Goal: Communication & Community: Answer question/provide support

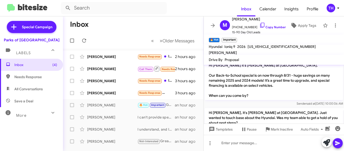
scroll to position [276, 0]
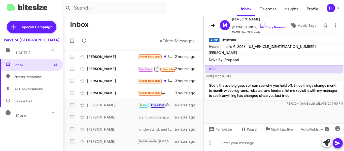
click at [215, 25] on icon at bounding box center [213, 25] width 6 height 6
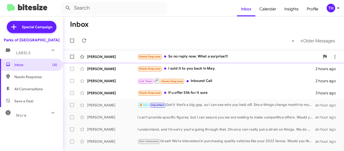
click at [235, 56] on div "Needs Response So no reply now. What a surprise!!!" at bounding box center [228, 57] width 182 height 6
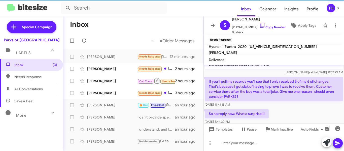
scroll to position [76, 0]
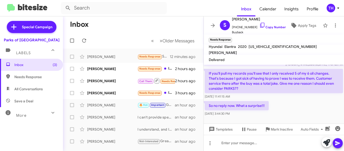
click at [254, 74] on p "If you'll pull my records you'll see that I only received 5 of my 6 oil changes…" at bounding box center [274, 81] width 138 height 24
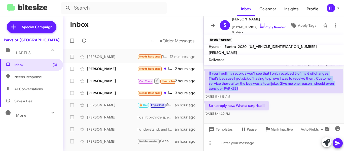
click at [254, 74] on p "If you'll pull my records you'll see that I only received 5 of my 6 oil changes…" at bounding box center [274, 81] width 138 height 24
copy p "If you'll pull my records you'll see that I only received 5 of my 6 oil changes…"
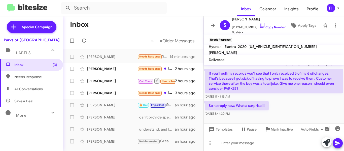
click at [231, 144] on div at bounding box center [274, 143] width 140 height 16
paste div
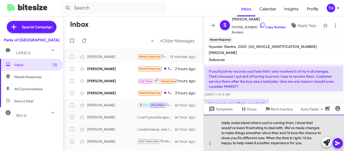
click at [220, 121] on div "otally understand where you’re coming from. I know that would’ve been frustrati…" at bounding box center [274, 133] width 140 height 36
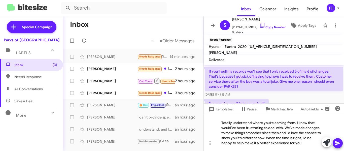
click at [338, 144] on icon at bounding box center [337, 143] width 6 height 6
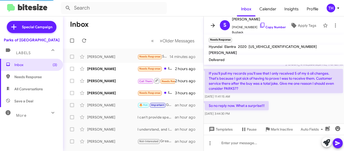
click at [213, 23] on icon at bounding box center [213, 25] width 6 height 6
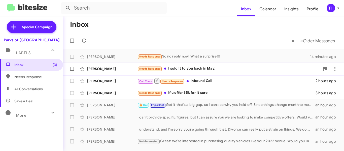
click at [235, 72] on div "Dennis Thomas Needs Response I sold it to you back in May. 2 hours ago" at bounding box center [203, 69] width 273 height 10
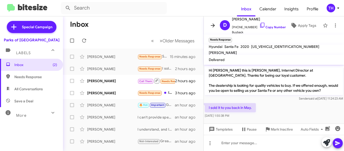
click at [209, 26] on span at bounding box center [213, 25] width 10 height 6
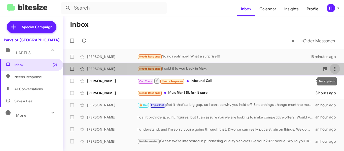
click at [332, 70] on icon at bounding box center [335, 69] width 6 height 6
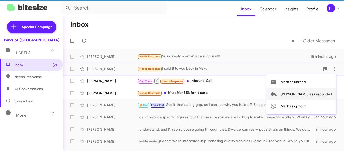
click at [312, 92] on span "Mark as responded" at bounding box center [306, 94] width 52 height 12
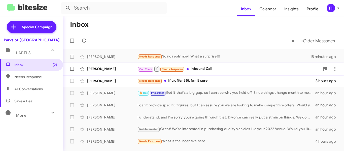
click at [244, 65] on div "Corbin Adams Call Them Needs Response Inbound Call 2 hours ago" at bounding box center [203, 69] width 273 height 10
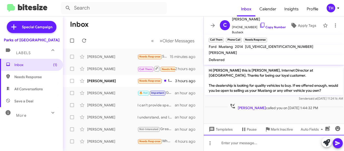
click at [251, 142] on div at bounding box center [274, 143] width 140 height 16
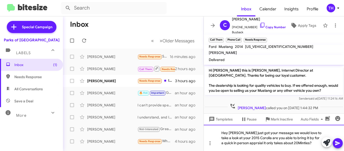
click at [295, 142] on div "Hey Corbin just got your message we would love to take a look at your 2015 Coro…" at bounding box center [274, 138] width 140 height 26
drag, startPoint x: 303, startPoint y: 142, endPoint x: 236, endPoint y: 140, distance: 67.2
click at [235, 140] on div "Hey Corbin just got your message we would love to take a look at your 2015 Coro…" at bounding box center [274, 138] width 140 height 26
click at [307, 143] on div "Hey Corbin just got your message we would love to take a look at your 2015 Coro…" at bounding box center [274, 138] width 140 height 26
drag, startPoint x: 306, startPoint y: 142, endPoint x: 239, endPoint y: 143, distance: 67.0
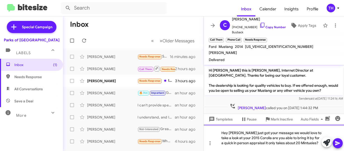
click at [237, 143] on div "Hey Corbin just got your message we would love to take a look at your 2015 Coro…" at bounding box center [274, 138] width 140 height 26
drag, startPoint x: 307, startPoint y: 142, endPoint x: 241, endPoint y: 142, distance: 65.9
click at [239, 141] on div "Hey Corbin just got your message we would love to take a look at your 2015 Coro…" at bounding box center [274, 138] width 140 height 26
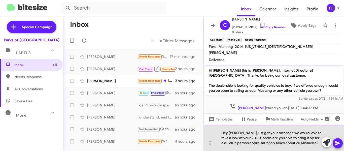
click at [313, 142] on div "Hey Corbin just got your message we would love to take a look at your 2015 Coro…" at bounding box center [274, 138] width 140 height 26
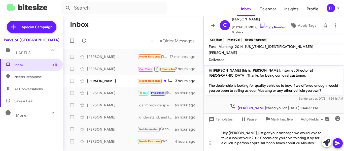
click at [336, 144] on icon at bounding box center [337, 143] width 5 height 4
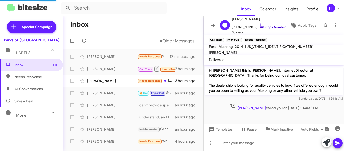
click at [259, 25] on icon at bounding box center [262, 25] width 6 height 6
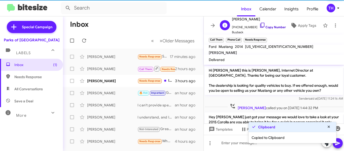
scroll to position [20, 0]
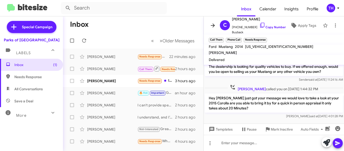
click at [211, 26] on icon at bounding box center [213, 25] width 6 height 6
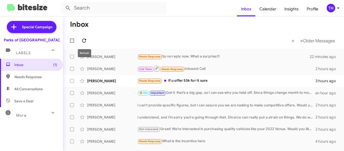
click at [83, 41] on icon at bounding box center [84, 40] width 6 height 6
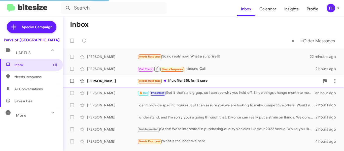
click at [233, 81] on div "Needs Response If u offer 55k for it sure" at bounding box center [228, 81] width 182 height 6
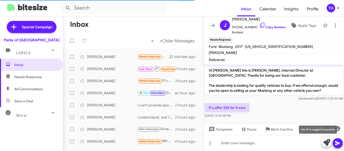
click at [323, 140] on icon at bounding box center [326, 142] width 7 height 7
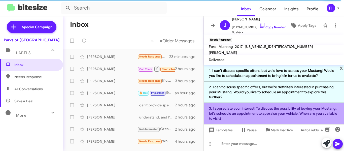
click at [259, 109] on li "3. I appreciate your interest! To discuss the possibility of buying your Mustan…" at bounding box center [274, 113] width 140 height 21
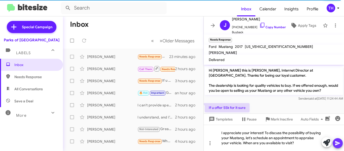
click at [334, 140] on button at bounding box center [337, 143] width 10 height 10
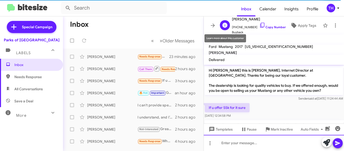
scroll to position [28, 0]
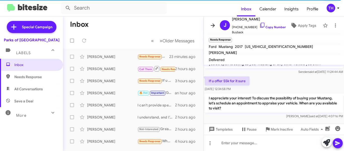
click at [215, 26] on icon at bounding box center [213, 25] width 6 height 6
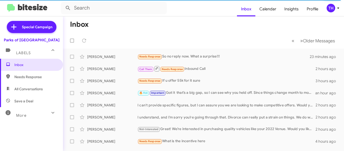
click at [191, 39] on mat-toolbar-row "« Previous » Next Older Messages" at bounding box center [203, 40] width 281 height 16
